Goal: Transaction & Acquisition: Purchase product/service

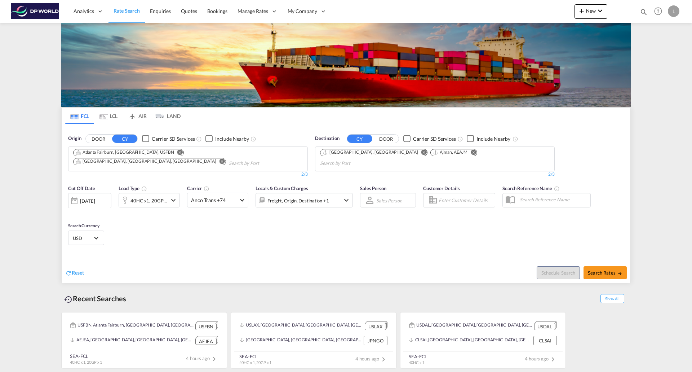
drag, startPoint x: 202, startPoint y: 151, endPoint x: 173, endPoint y: 151, distance: 28.8
click at [220, 158] on md-icon "Remove" at bounding box center [222, 160] width 5 height 5
click at [177, 151] on md-icon "Remove" at bounding box center [179, 151] width 5 height 5
click at [421, 152] on md-icon "Remove" at bounding box center [423, 151] width 5 height 5
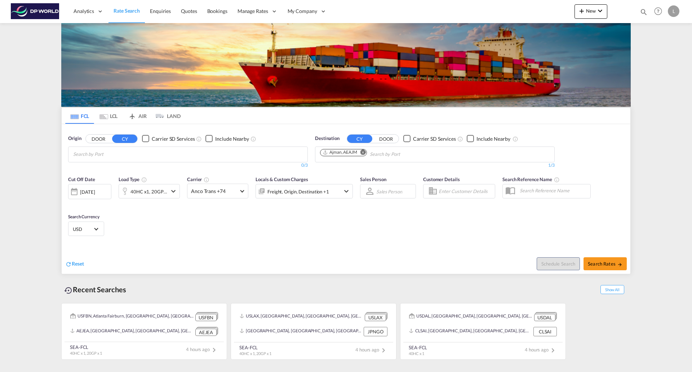
click at [362, 151] on md-icon "Remove" at bounding box center [363, 151] width 5 height 5
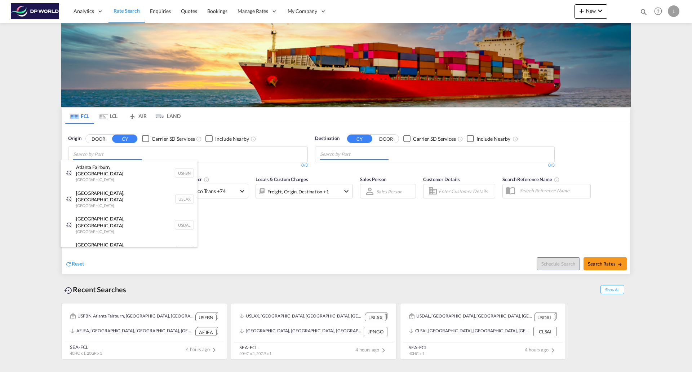
click at [232, 151] on body "Analytics Reports Dashboard Rate Search Enquiries Quotes Bookings" at bounding box center [346, 186] width 692 height 372
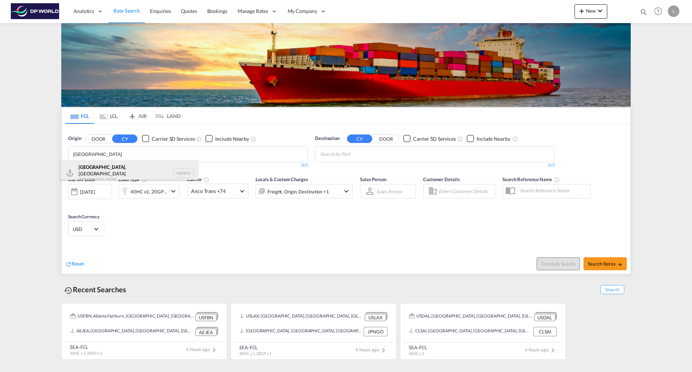
type input "[GEOGRAPHIC_DATA]"
click at [99, 167] on div "[GEOGRAPHIC_DATA] , [GEOGRAPHIC_DATA] [GEOGRAPHIC_DATA] USHOU" at bounding box center [129, 173] width 137 height 26
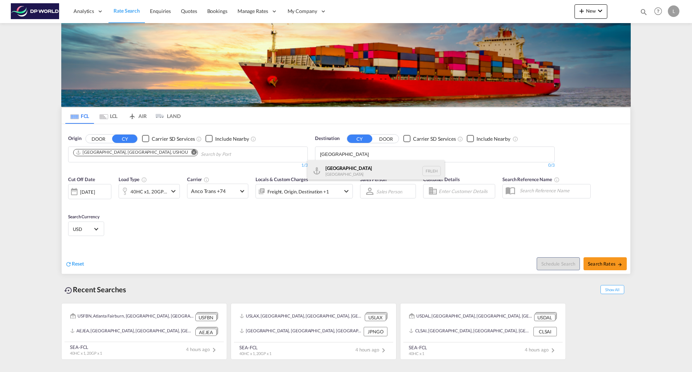
type input "[GEOGRAPHIC_DATA]"
click at [339, 167] on div "[GEOGRAPHIC_DATA] FRLEH" at bounding box center [376, 171] width 137 height 22
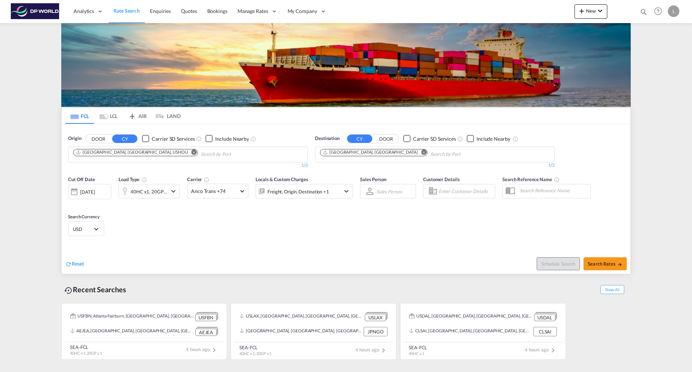
click at [174, 189] on md-icon "icon-chevron-down" at bounding box center [173, 191] width 9 height 9
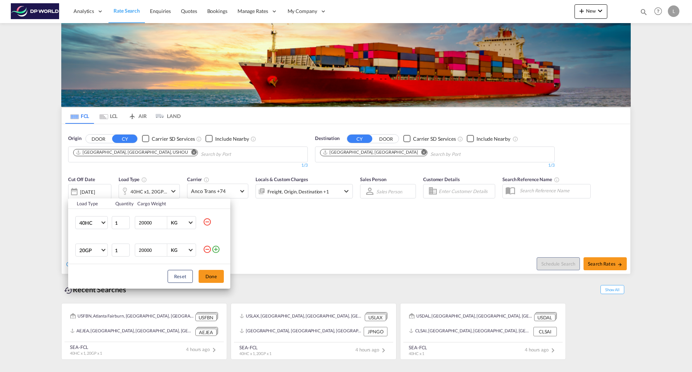
click at [217, 248] on md-icon "icon-plus-circle-outline" at bounding box center [216, 249] width 9 height 9
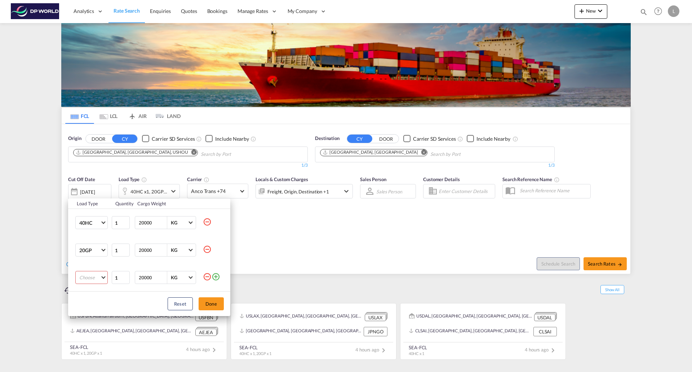
click at [217, 276] on md-icon "icon-plus-circle-outline" at bounding box center [216, 276] width 9 height 9
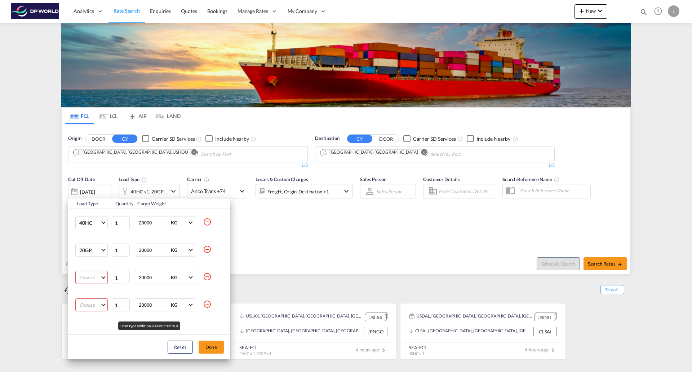
click at [207, 249] on md-icon "icon-minus-circle-outline" at bounding box center [207, 249] width 9 height 9
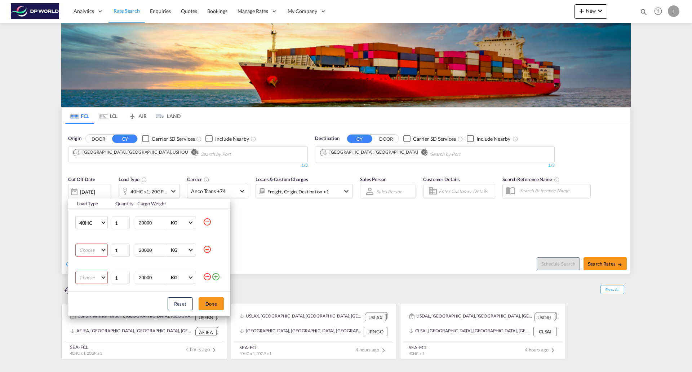
click at [207, 249] on md-icon "icon-minus-circle-outline" at bounding box center [207, 249] width 9 height 9
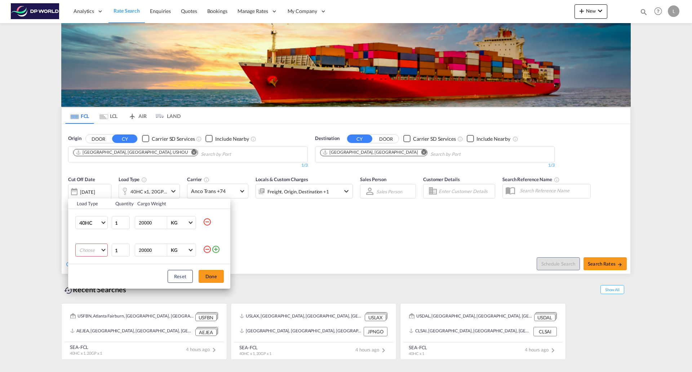
click at [207, 249] on md-icon "icon-minus-circle-outline" at bounding box center [207, 249] width 9 height 9
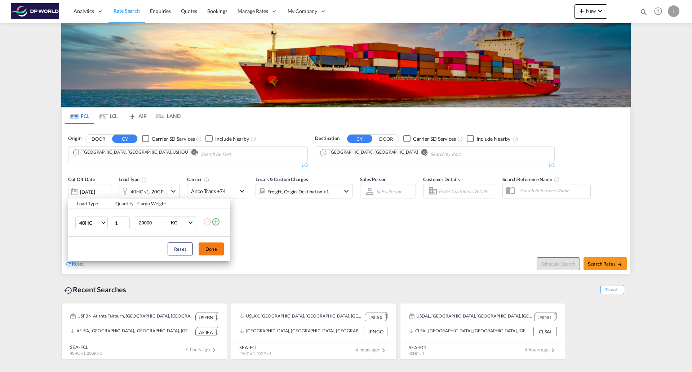
click at [213, 247] on button "Done" at bounding box center [211, 248] width 25 height 13
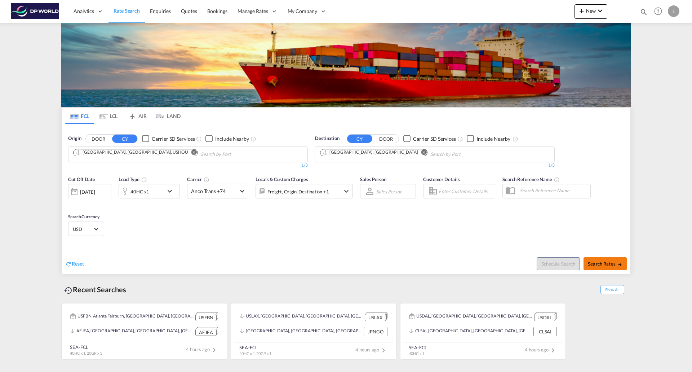
click at [602, 263] on span "Search Rates" at bounding box center [605, 264] width 35 height 6
type input "USHOU to FRLEH / [DATE]"
